Goal: Information Seeking & Learning: Learn about a topic

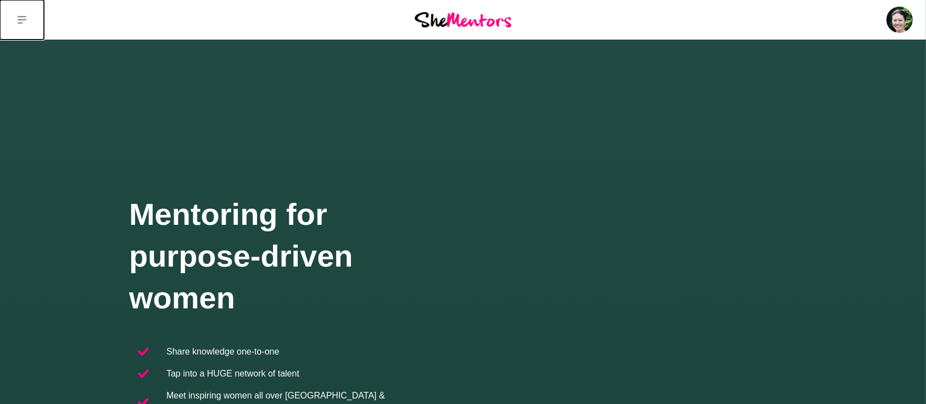
click at [27, 20] on button at bounding box center [22, 20] width 44 height 40
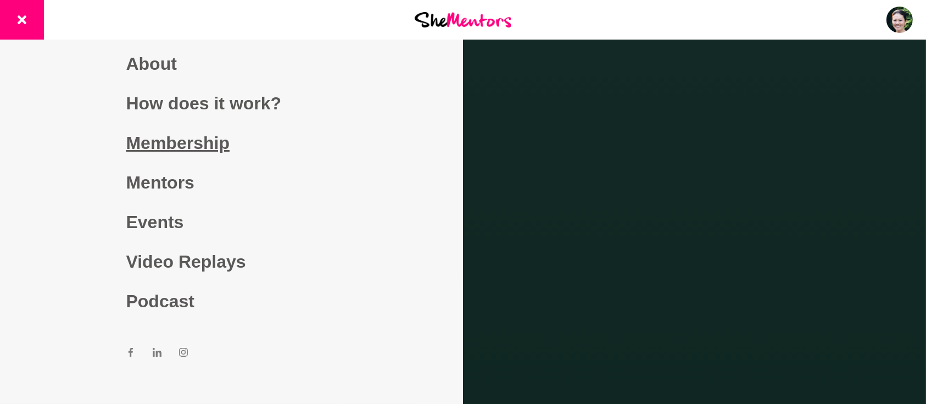
click at [184, 143] on link "Membership" at bounding box center [231, 143] width 211 height 40
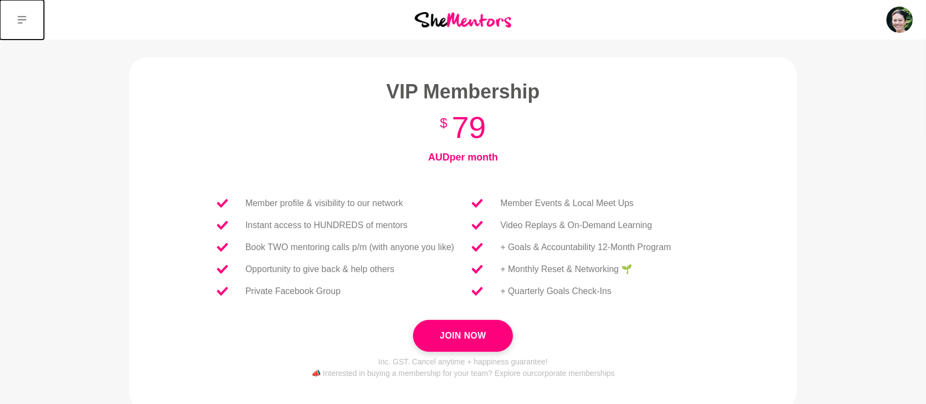
click at [23, 14] on button at bounding box center [22, 20] width 44 height 40
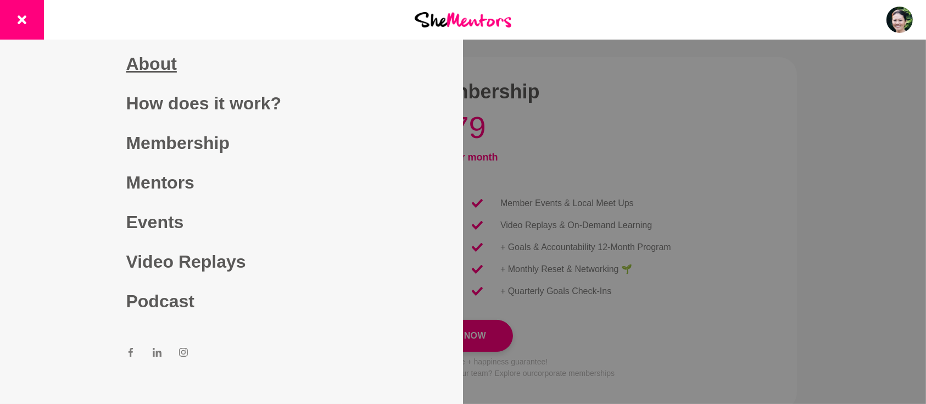
click at [155, 75] on link "About" at bounding box center [231, 64] width 211 height 40
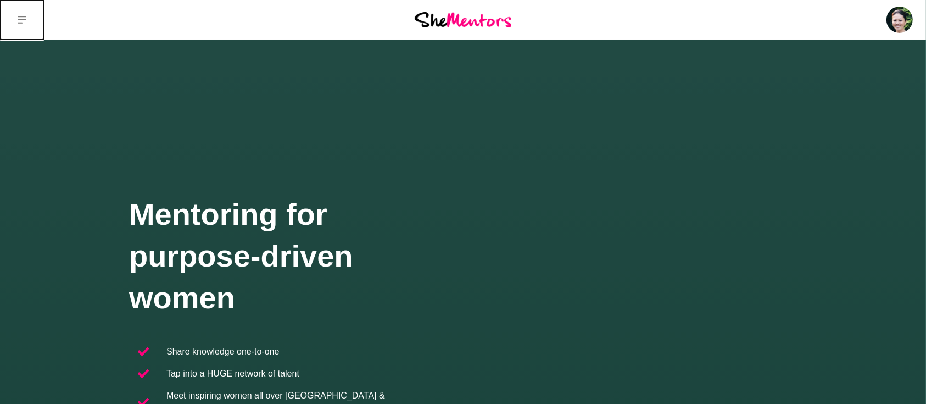
click at [30, 23] on button at bounding box center [22, 20] width 44 height 40
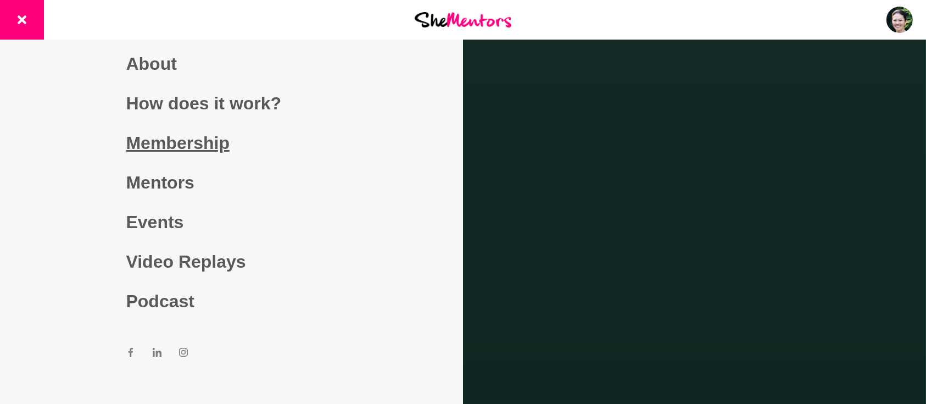
click at [166, 143] on link "Membership" at bounding box center [231, 143] width 211 height 40
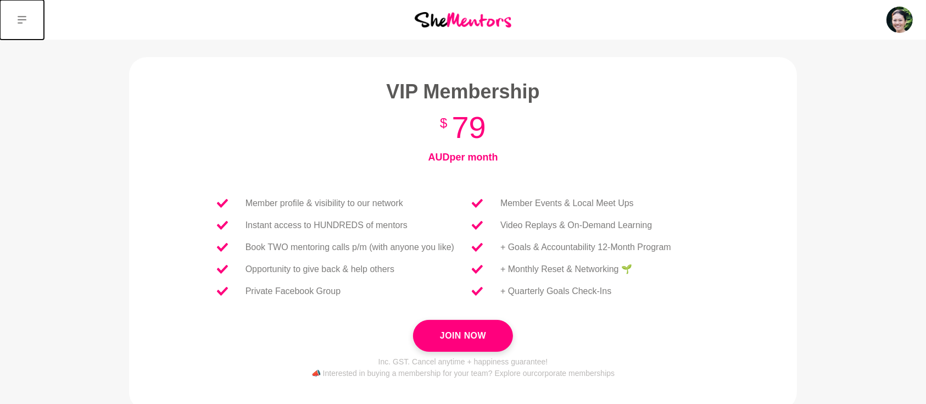
click at [23, 24] on icon at bounding box center [22, 19] width 9 height 9
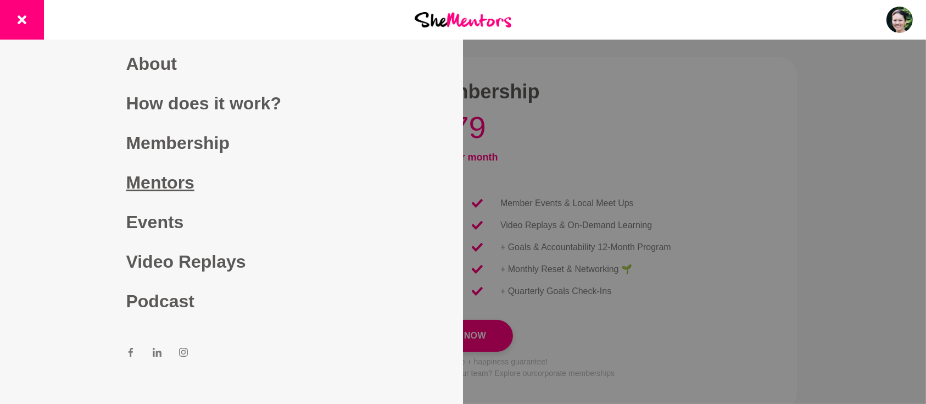
click at [155, 186] on link "Mentors" at bounding box center [231, 183] width 211 height 40
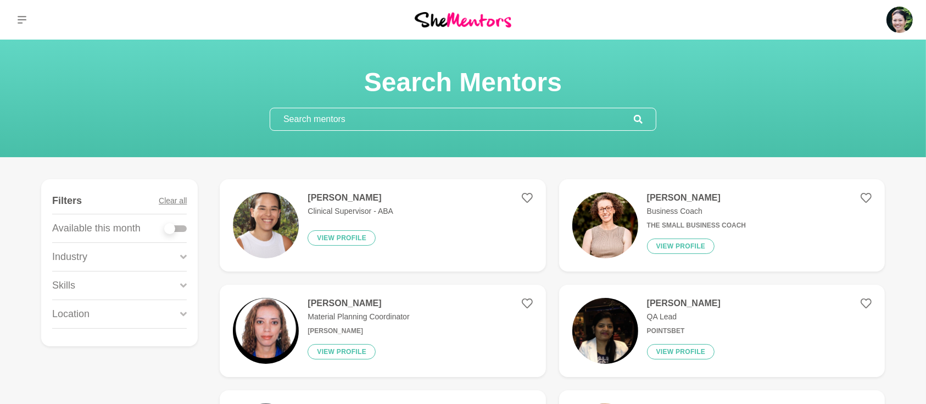
click at [363, 124] on input "text" at bounding box center [452, 119] width 364 height 22
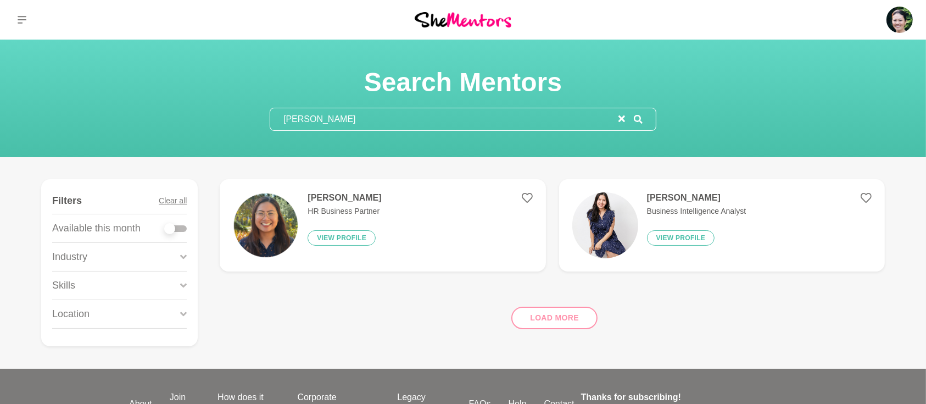
type input "Reyes"
click at [340, 193] on h4 "Annie Reyes" at bounding box center [345, 197] width 74 height 11
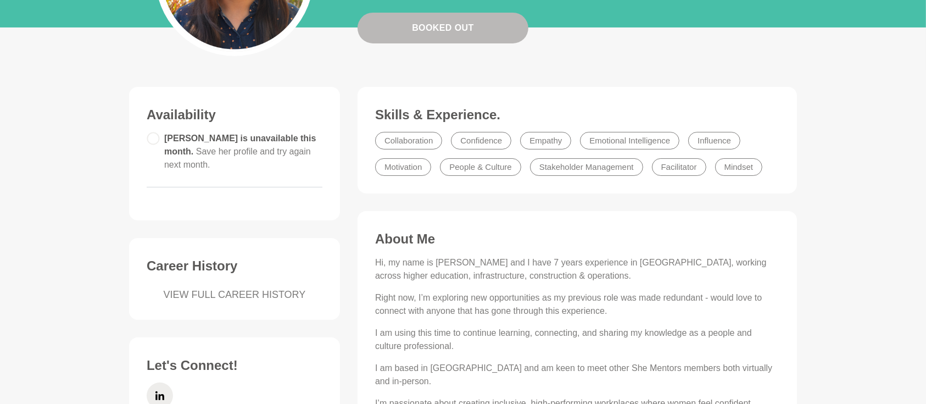
scroll to position [244, 0]
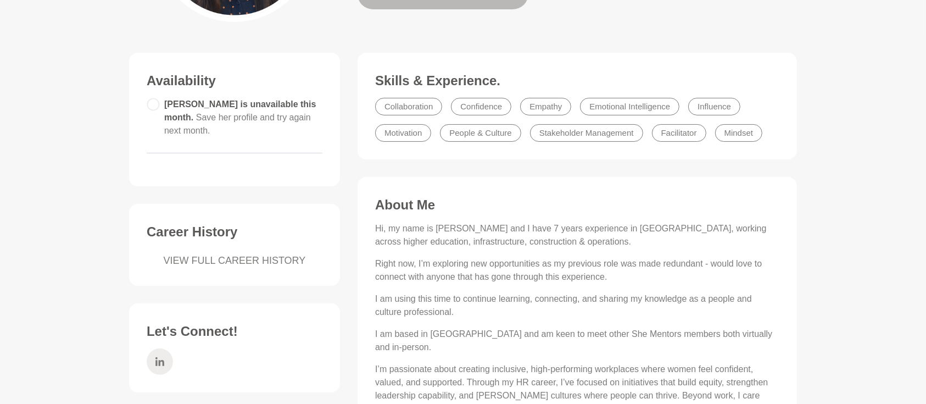
click at [158, 348] on icon at bounding box center [159, 361] width 9 height 26
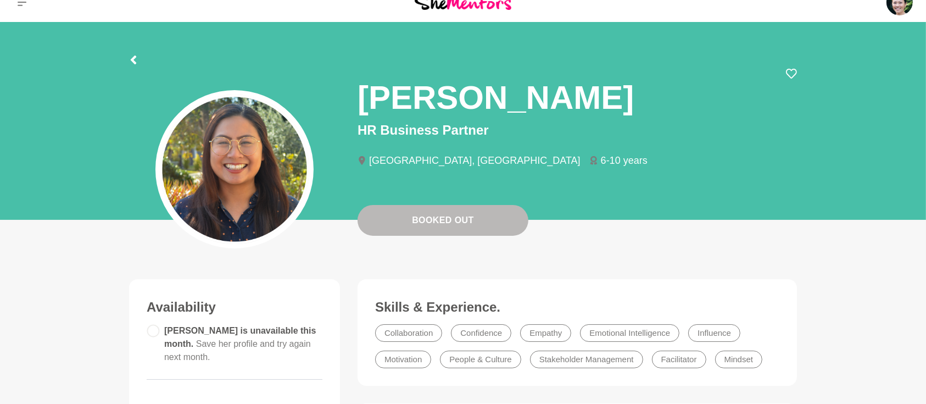
scroll to position [0, 0]
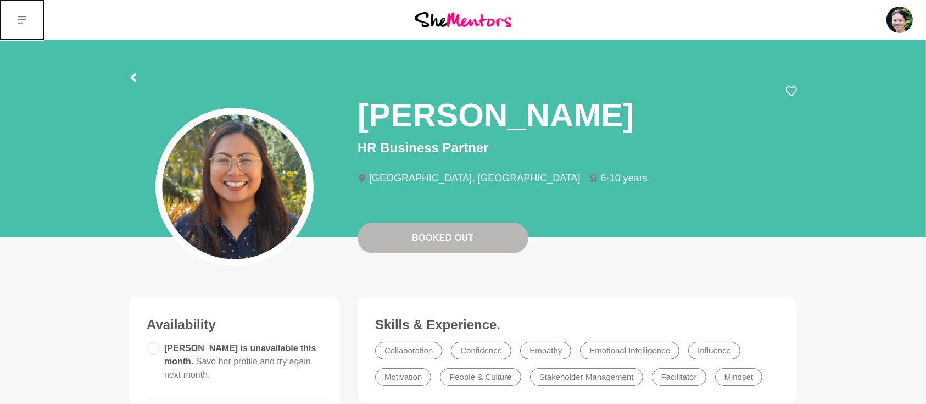
click at [20, 20] on icon at bounding box center [22, 19] width 9 height 9
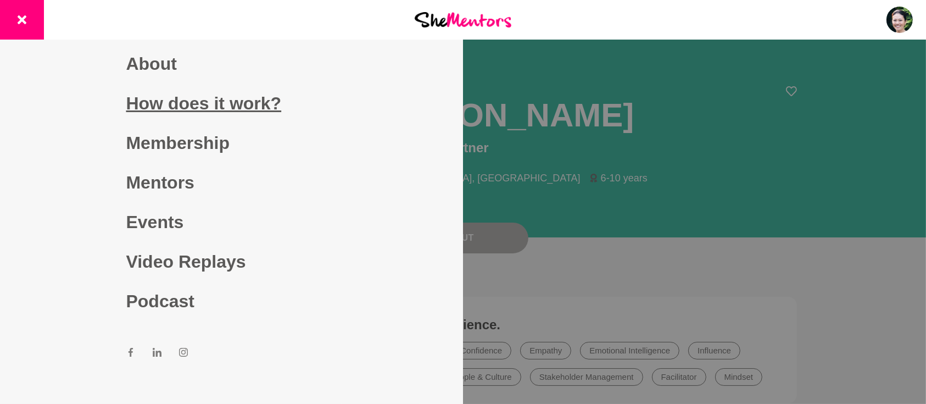
click at [180, 101] on link "How does it work?" at bounding box center [231, 103] width 211 height 40
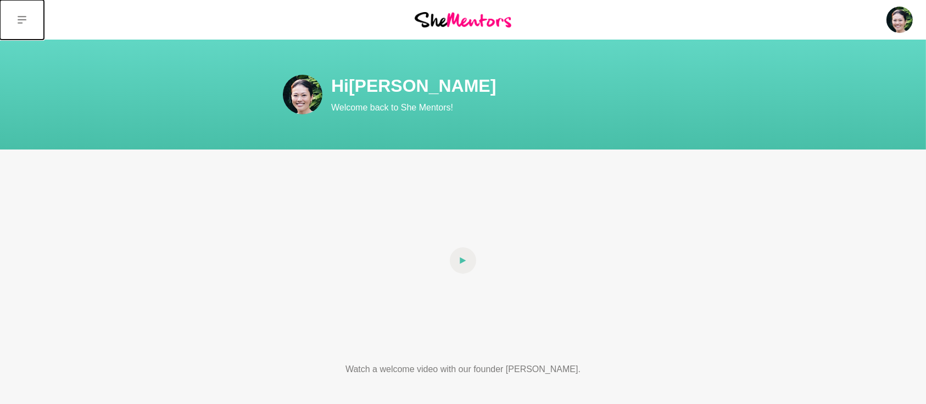
click at [19, 25] on button at bounding box center [22, 20] width 44 height 40
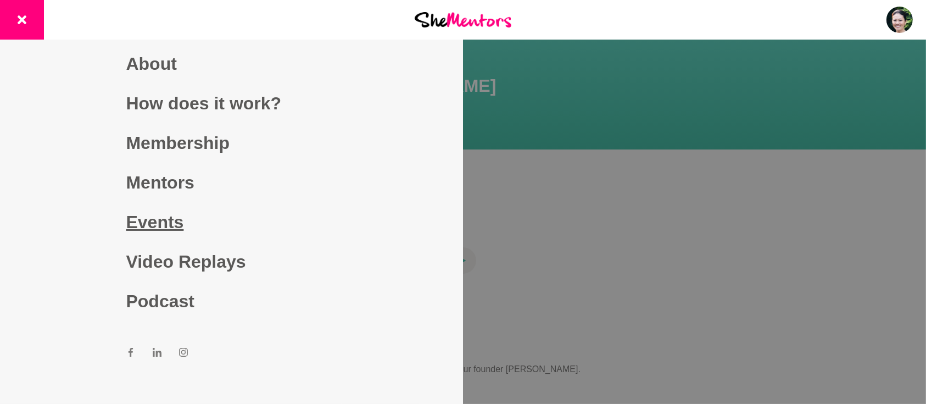
click at [166, 221] on link "Events" at bounding box center [231, 222] width 211 height 40
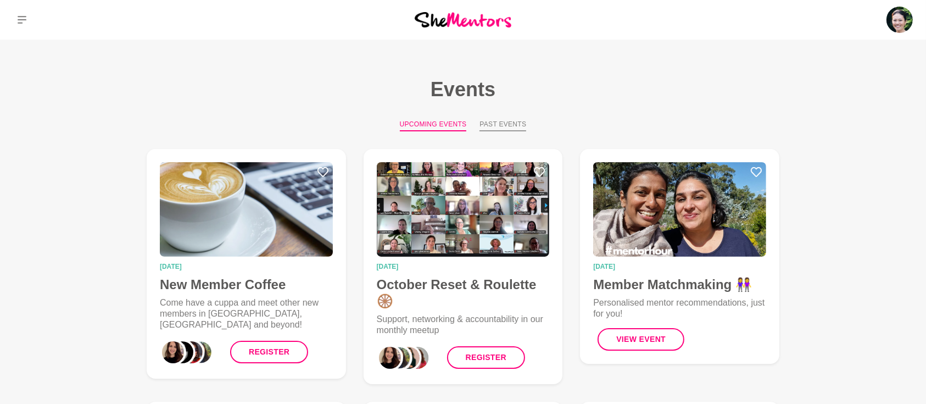
click at [498, 125] on button "Past Events" at bounding box center [503, 125] width 47 height 12
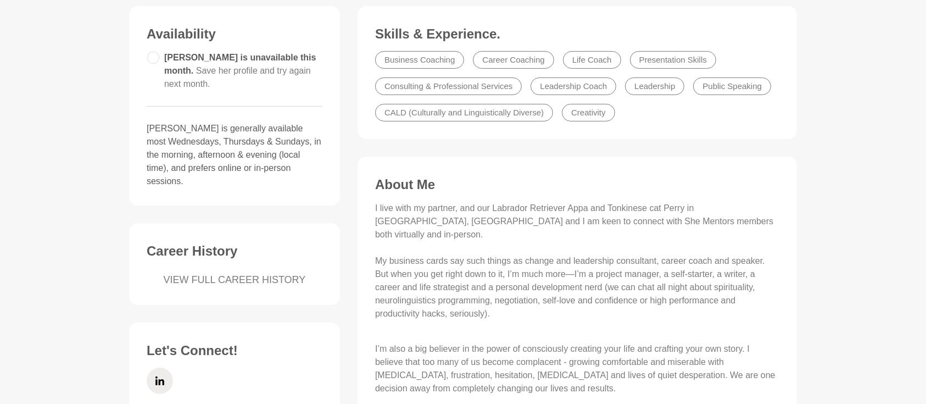
scroll to position [293, 0]
click at [159, 374] on icon at bounding box center [159, 378] width 9 height 9
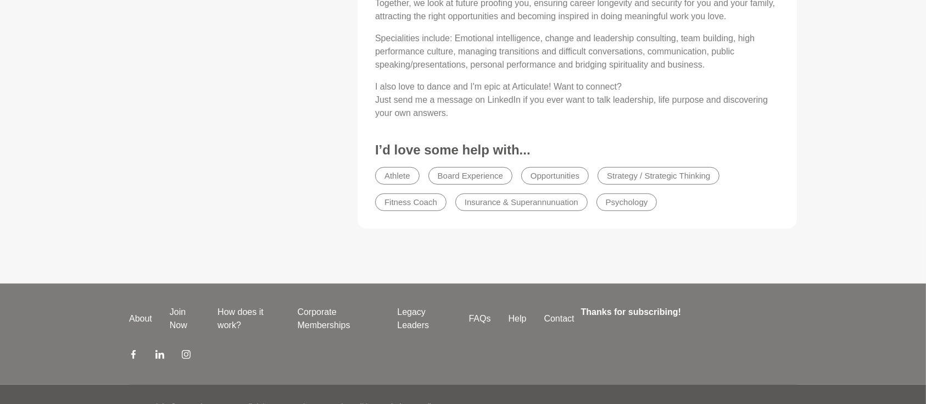
scroll to position [792, 0]
